Goal: Task Accomplishment & Management: Manage account settings

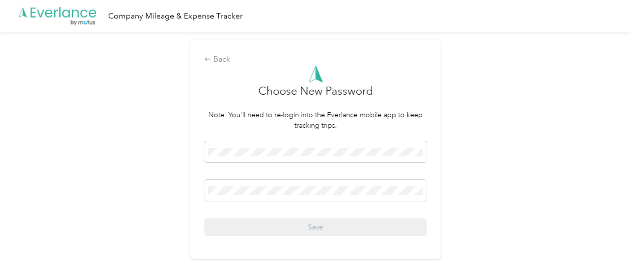
click at [316, 244] on div "Back Choose New Password Note: You'll need to re-login into the Everlance mobil…" at bounding box center [315, 149] width 250 height 219
